Goal: Obtain resource: Obtain resource

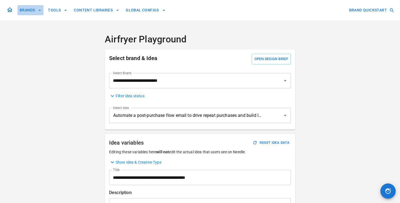
click at [23, 12] on button "BRANDS" at bounding box center [30, 10] width 26 height 10
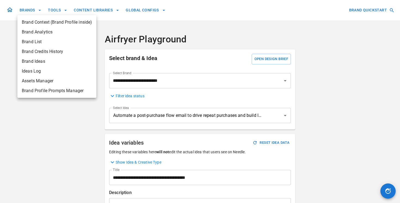
click at [1, 12] on div at bounding box center [200, 101] width 400 height 203
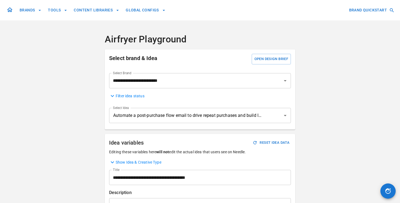
click at [8, 12] on icon at bounding box center [10, 10] width 7 height 7
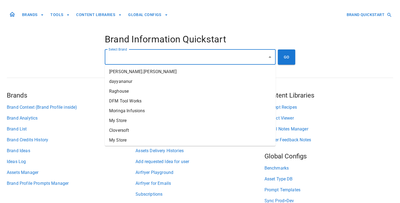
click at [117, 54] on div "Select Brand Select Brand" at bounding box center [190, 57] width 171 height 15
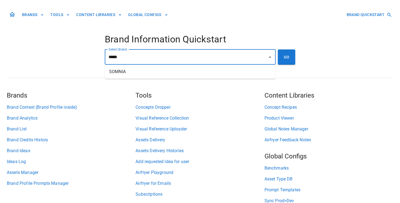
click at [114, 68] on li "SOMNIA" at bounding box center [190, 72] width 171 height 10
type input "******"
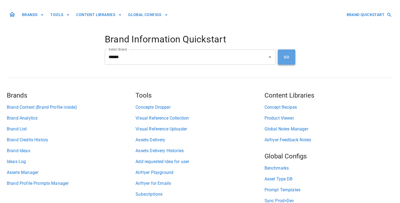
click at [281, 57] on button "GO" at bounding box center [286, 57] width 17 height 15
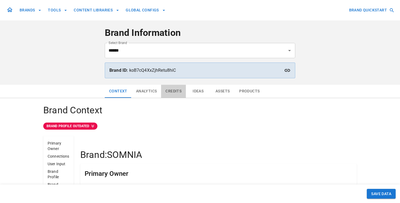
click at [174, 91] on button "Credits" at bounding box center [173, 91] width 25 height 13
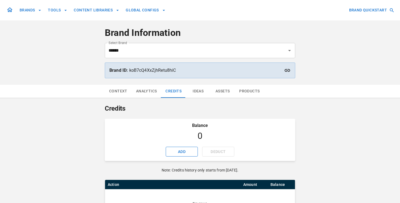
click at [202, 94] on button "Ideas" at bounding box center [198, 91] width 24 height 13
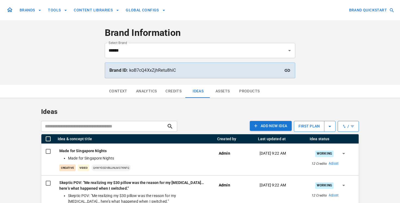
click at [244, 92] on button "Products" at bounding box center [249, 91] width 29 height 13
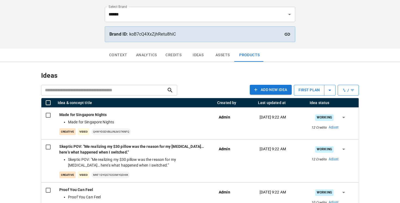
scroll to position [41, 0]
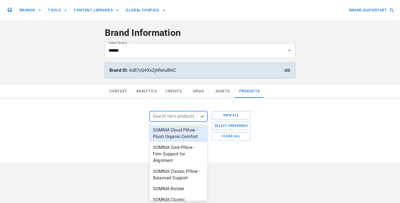
click at [179, 133] on div "SOMNIA Cloud Pillow - Plush Organic Comfort" at bounding box center [179, 133] width 58 height 17
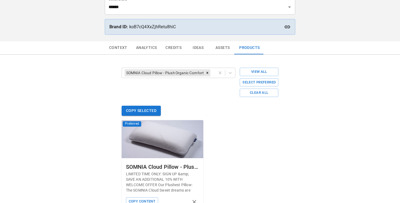
scroll to position [74, 0]
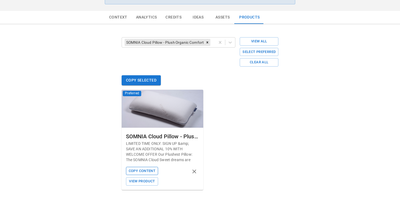
click at [146, 173] on button "Copy Content" at bounding box center [142, 171] width 32 height 8
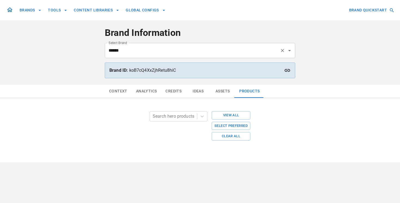
scroll to position [0, 0]
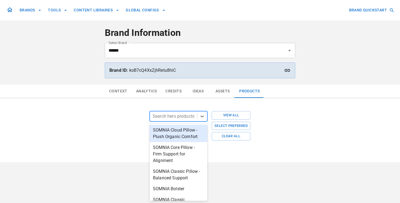
click at [186, 115] on div at bounding box center [174, 117] width 42 height 8
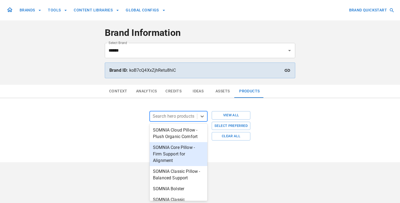
click at [184, 157] on div "SOMNIA Core Pillow - Firm Support for Alignment" at bounding box center [179, 154] width 58 height 24
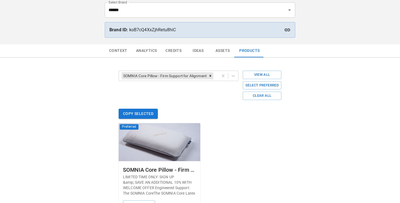
scroll to position [74, 0]
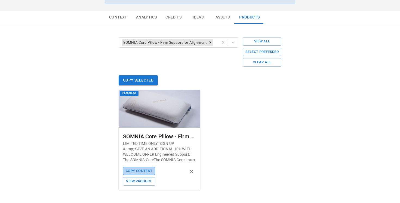
click at [149, 170] on button "Copy Content" at bounding box center [139, 171] width 32 height 8
click at [209, 42] on icon "Remove SOMNIA Core Pillow - Firm Support for Alignment" at bounding box center [210, 43] width 4 height 4
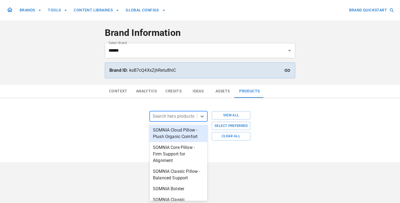
click at [177, 114] on div at bounding box center [174, 117] width 42 height 8
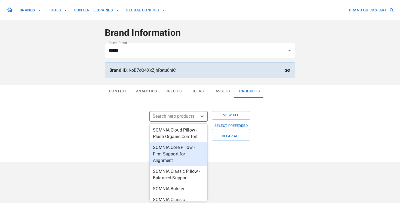
scroll to position [16, 0]
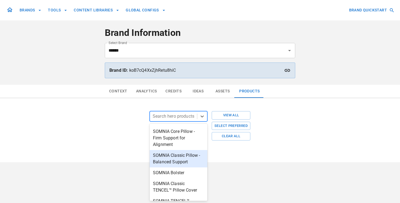
click at [189, 161] on div "SOMNIA Classic Pillow - Balanced Support" at bounding box center [179, 158] width 58 height 17
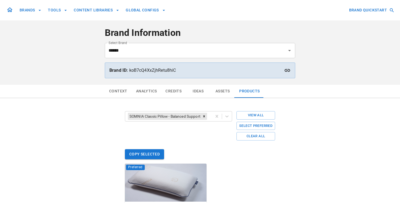
scroll to position [74, 0]
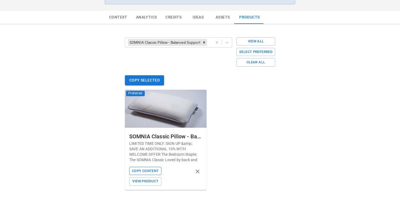
click at [148, 169] on button "Copy Content" at bounding box center [145, 171] width 32 height 8
